Goal: Entertainment & Leisure: Consume media (video, audio)

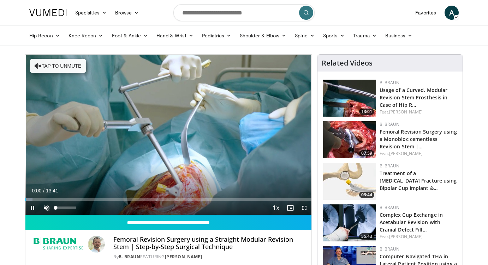
click at [48, 208] on span "Video Player" at bounding box center [47, 208] width 14 height 14
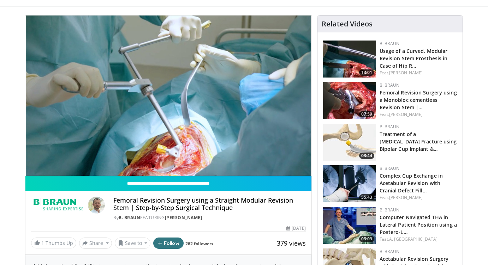
scroll to position [36, 0]
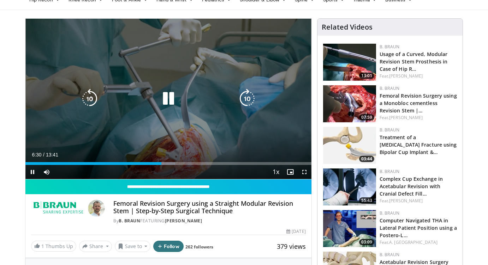
click at [246, 104] on icon "Video Player" at bounding box center [247, 99] width 20 height 20
click at [247, 101] on icon "Video Player" at bounding box center [247, 99] width 20 height 20
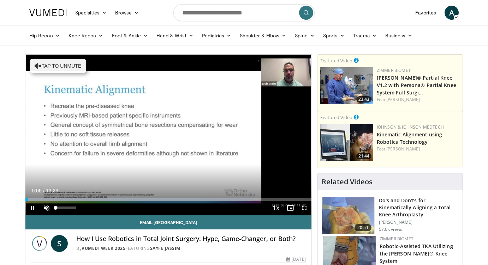
click at [46, 209] on span "Video Player" at bounding box center [47, 208] width 14 height 14
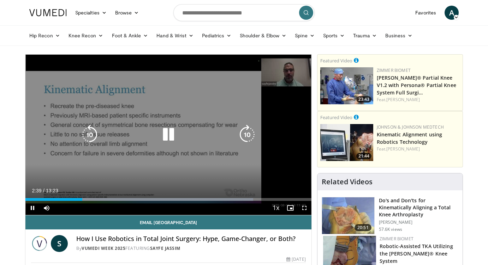
click at [167, 135] on icon "Video Player" at bounding box center [168, 135] width 20 height 20
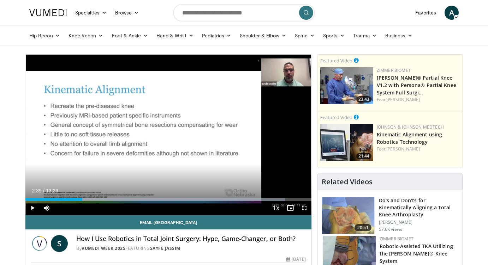
click at [29, 207] on span "Video Player" at bounding box center [32, 208] width 14 height 14
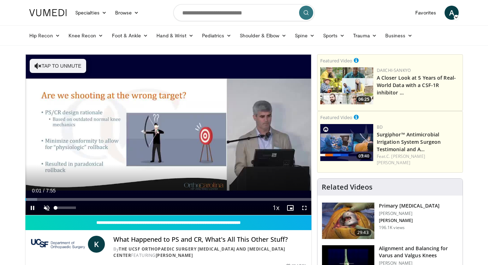
click at [47, 206] on span "Video Player" at bounding box center [47, 208] width 14 height 14
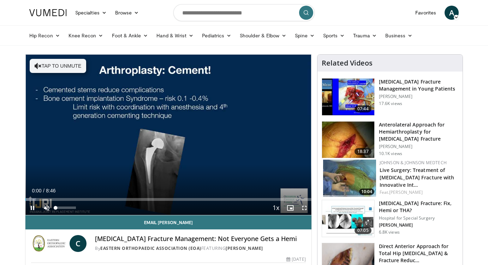
click at [47, 209] on span "Video Player" at bounding box center [47, 208] width 14 height 14
